Goal: Information Seeking & Learning: Find specific fact

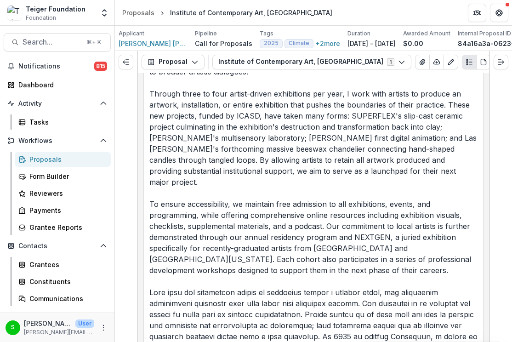
scroll to position [1977, 0]
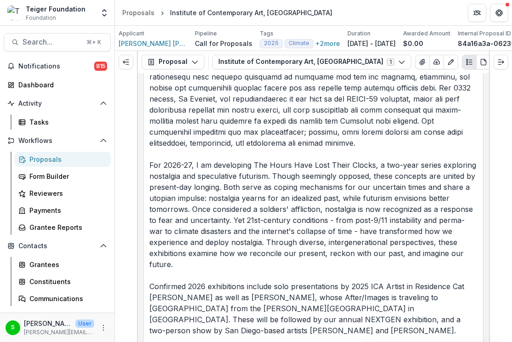
scroll to position [2070, 0]
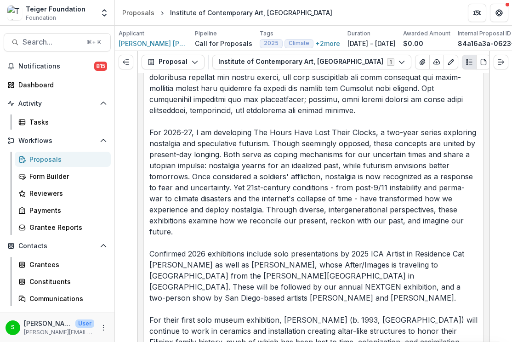
click at [257, 88] on p "At [GEOGRAPHIC_DATA], our curatorial programming reflects our deep commitment t…" at bounding box center [313, 298] width 328 height 1247
click at [283, 160] on p "At [GEOGRAPHIC_DATA], our curatorial programming reflects our deep commitment t…" at bounding box center [313, 298] width 328 height 1247
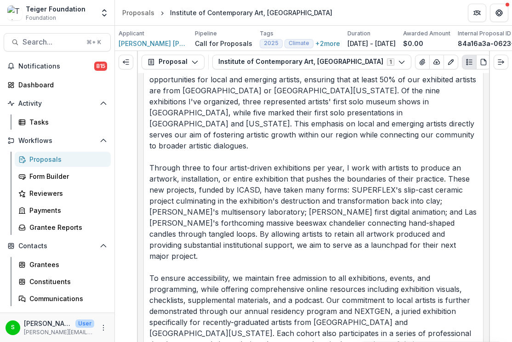
scroll to position [1708, 0]
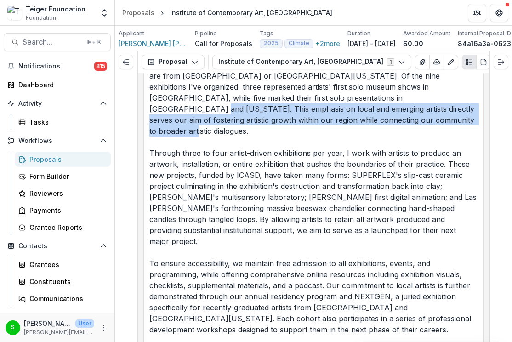
drag, startPoint x: 348, startPoint y: 137, endPoint x: 346, endPoint y: 119, distance: 18.5
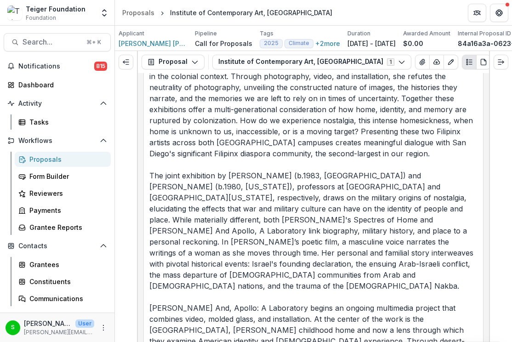
scroll to position [2381, 0]
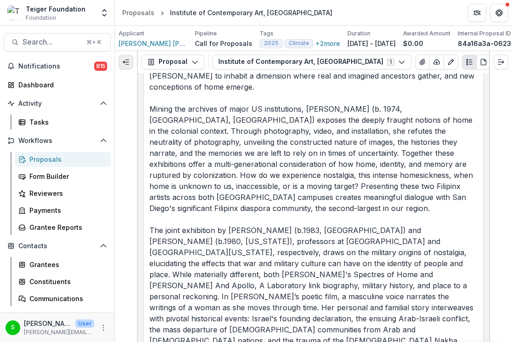
click at [127, 57] on button "Expand left" at bounding box center [126, 62] width 15 height 15
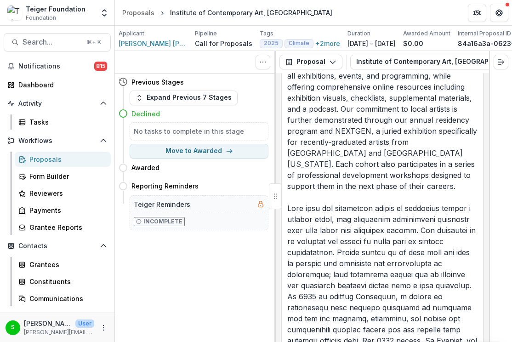
scroll to position [3197, 0]
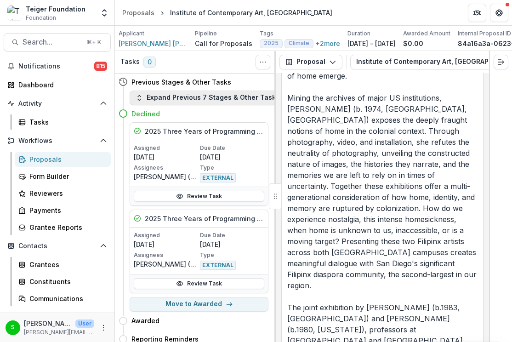
click at [181, 99] on button "Expand Previous 7 Stages & Other Tasks" at bounding box center [208, 98] width 156 height 15
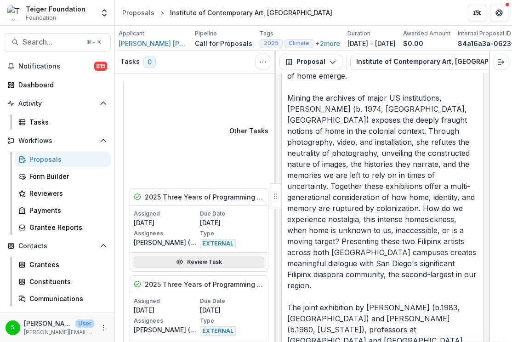
click at [178, 258] on icon at bounding box center [179, 261] width 7 height 7
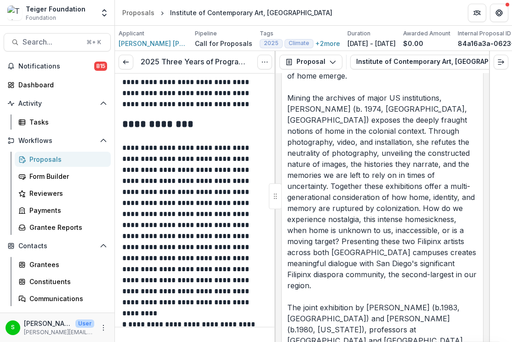
scroll to position [160, 0]
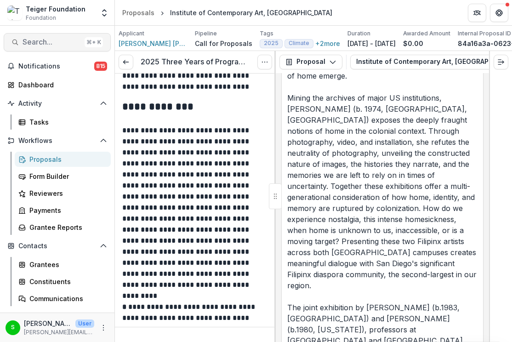
click at [68, 42] on span "Search..." at bounding box center [52, 42] width 58 height 9
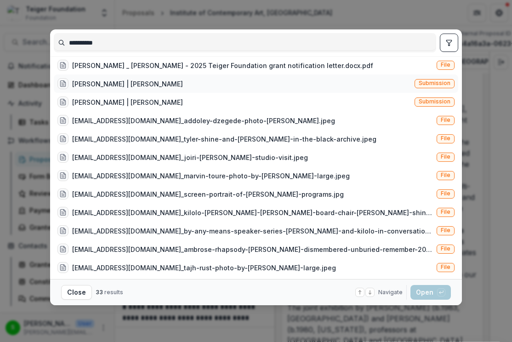
type input "**********"
click at [108, 89] on div "[PERSON_NAME] | [PERSON_NAME]" at bounding box center [127, 84] width 111 height 10
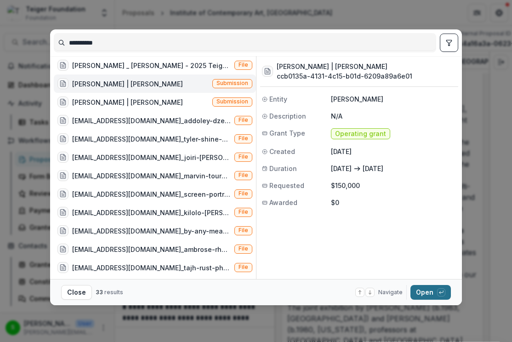
click at [426, 293] on button "Open with enter key" at bounding box center [431, 292] width 40 height 15
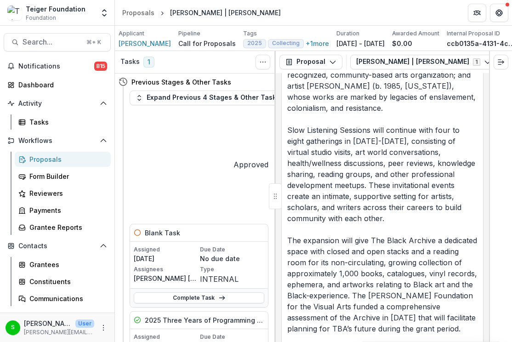
scroll to position [4072, 0]
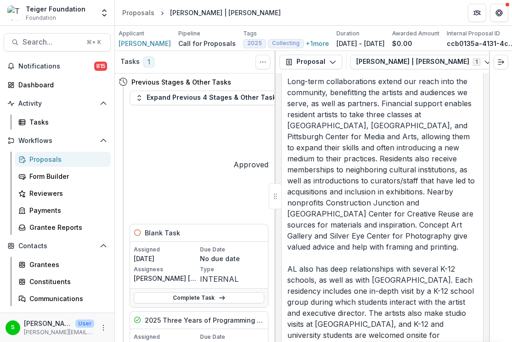
scroll to position [4397, 0]
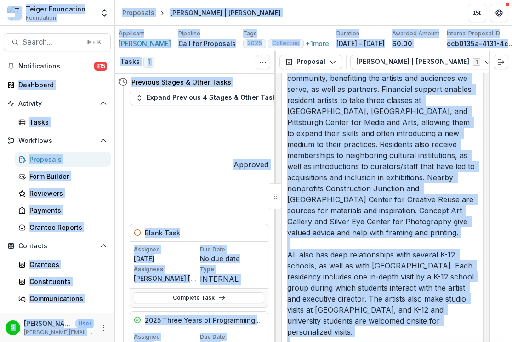
copy body "Loremi Dolorsitam Consectetu Adipiscinge Seddoe Temporinci Utlaboreet Doloremag…"
